Goal: Transaction & Acquisition: Subscribe to service/newsletter

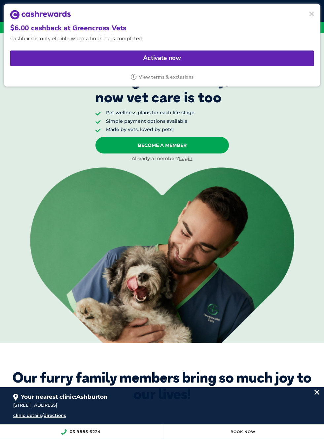
click at [317, 8] on div "$6.00 cashback at Greencross Vets Cashback is only eligible when a booking is c…" at bounding box center [162, 45] width 316 height 83
click at [311, 17] on button at bounding box center [311, 13] width 9 height 9
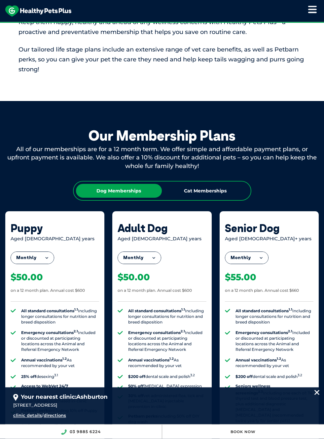
click at [252, 256] on button "Monthly" at bounding box center [246, 258] width 43 height 12
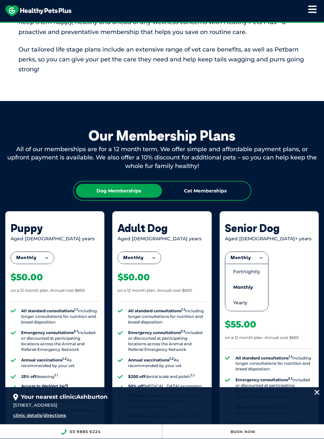
click at [250, 302] on li "Yearly" at bounding box center [246, 303] width 43 height 16
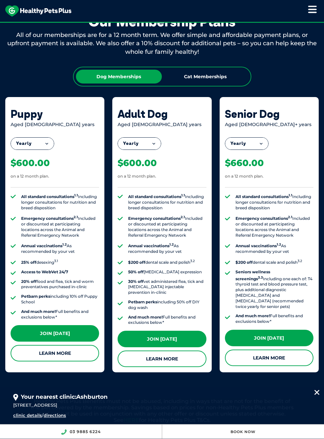
scroll to position [527, 0]
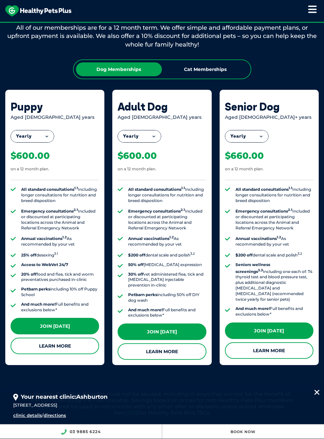
click at [285, 342] on link "Learn More" at bounding box center [269, 350] width 88 height 17
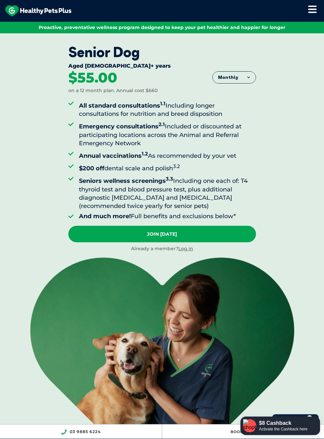
click at [244, 81] on button "Monthly" at bounding box center [234, 78] width 43 height 12
click at [243, 128] on li "Yearly" at bounding box center [234, 124] width 43 height 15
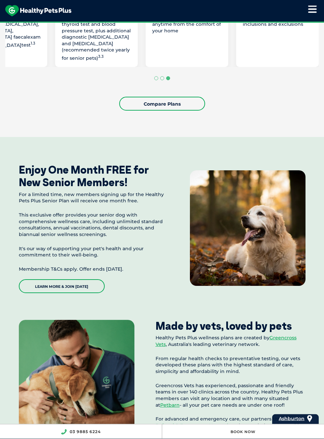
scroll to position [635, 0]
